Goal: Information Seeking & Learning: Learn about a topic

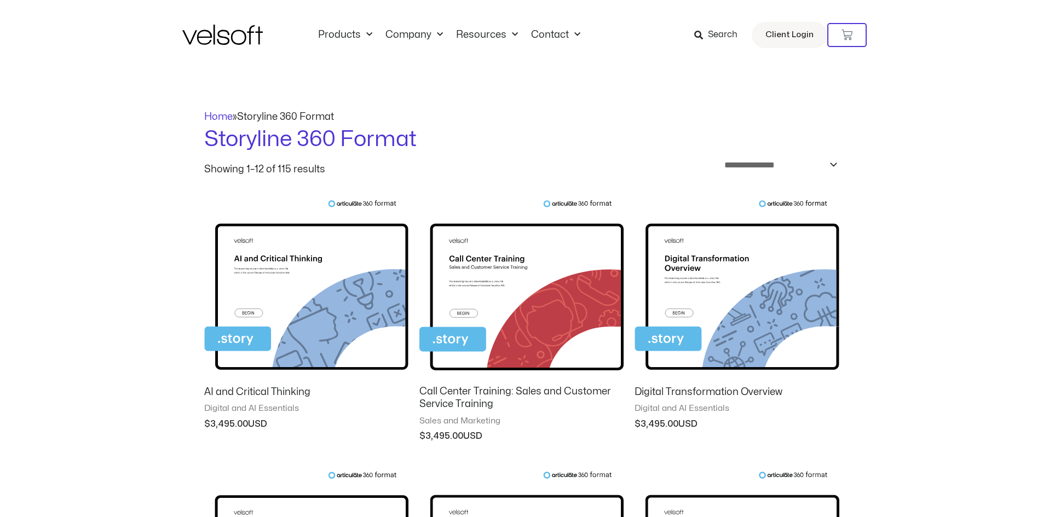
click at [207, 38] on img at bounding box center [222, 35] width 80 height 20
